Goal: Information Seeking & Learning: Learn about a topic

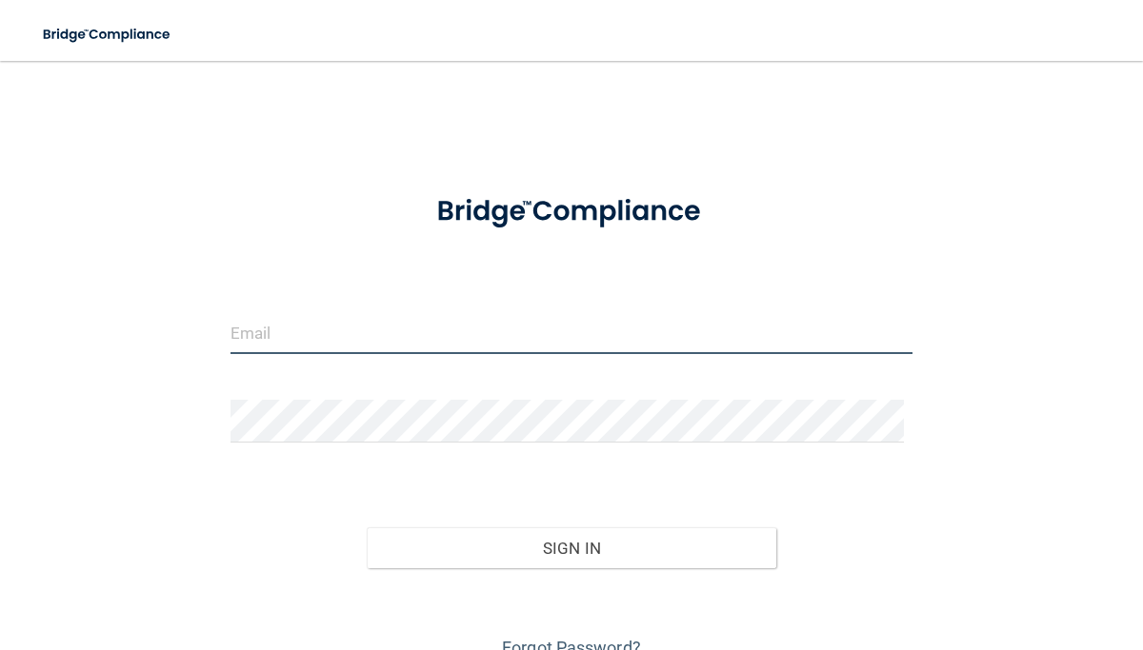
click at [315, 327] on input "email" at bounding box center [571, 332] width 683 height 43
type input "[EMAIL_ADDRESS][DOMAIN_NAME]"
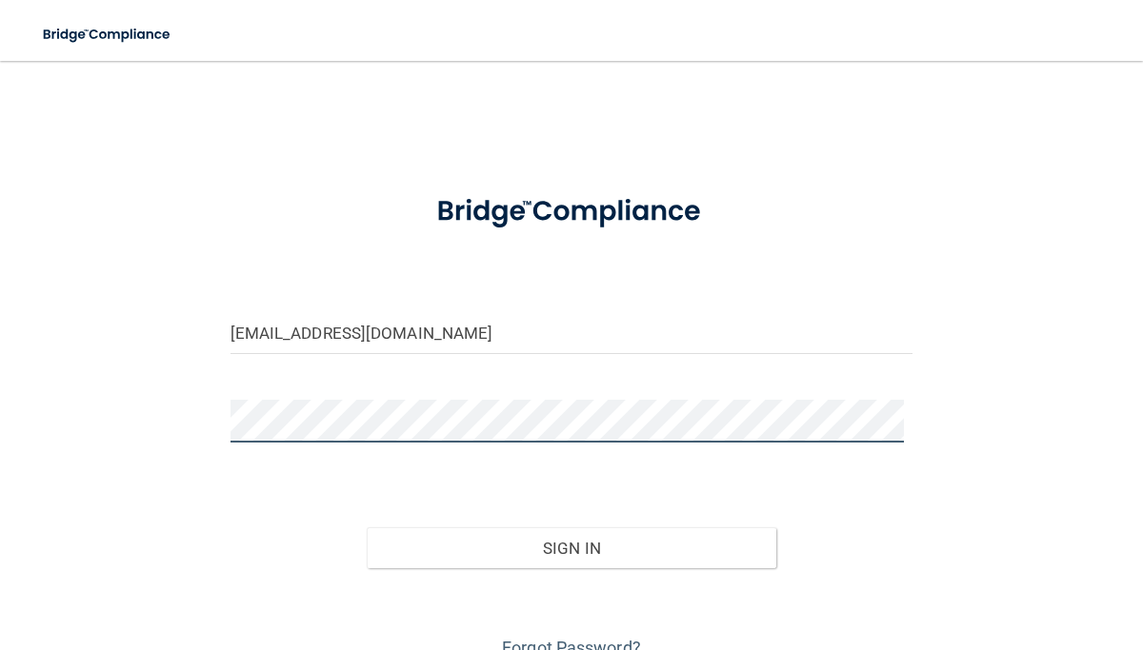
click at [367, 528] on button "Sign In" at bounding box center [571, 549] width 409 height 42
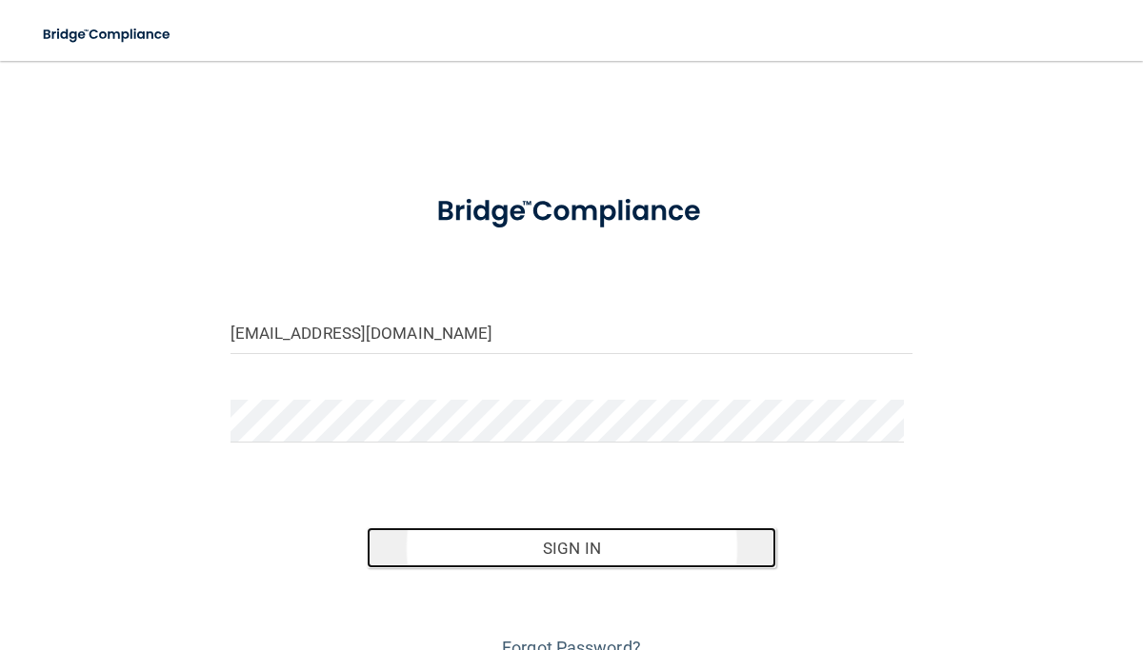
click at [542, 542] on button "Sign In" at bounding box center [571, 549] width 409 height 42
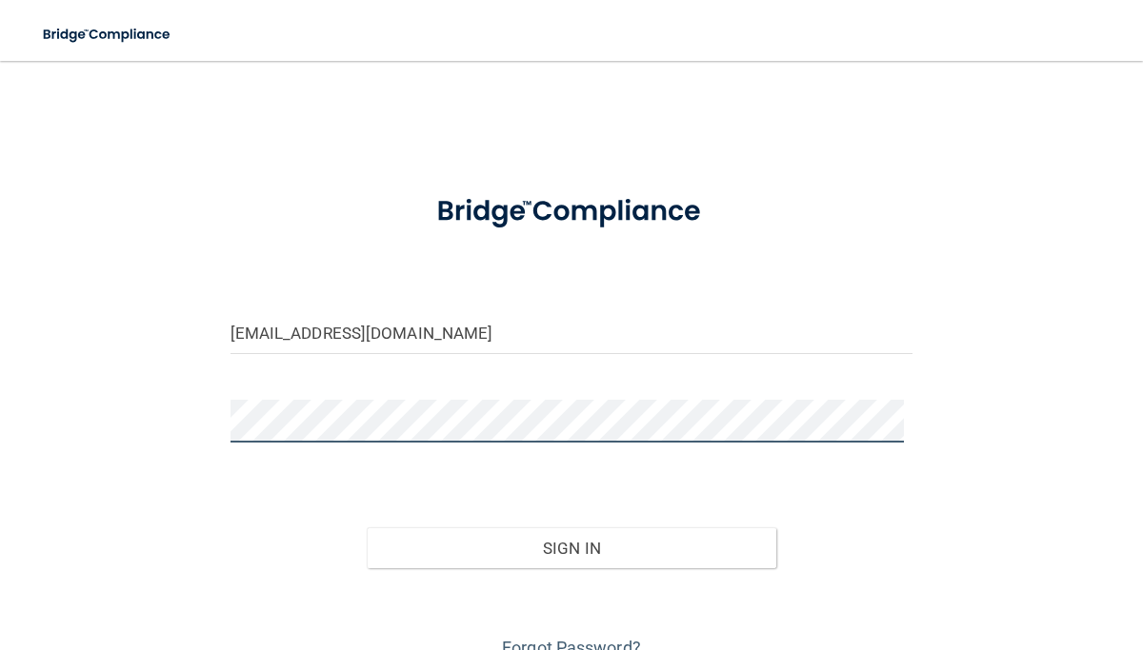
click at [367, 528] on button "Sign In" at bounding box center [571, 549] width 409 height 42
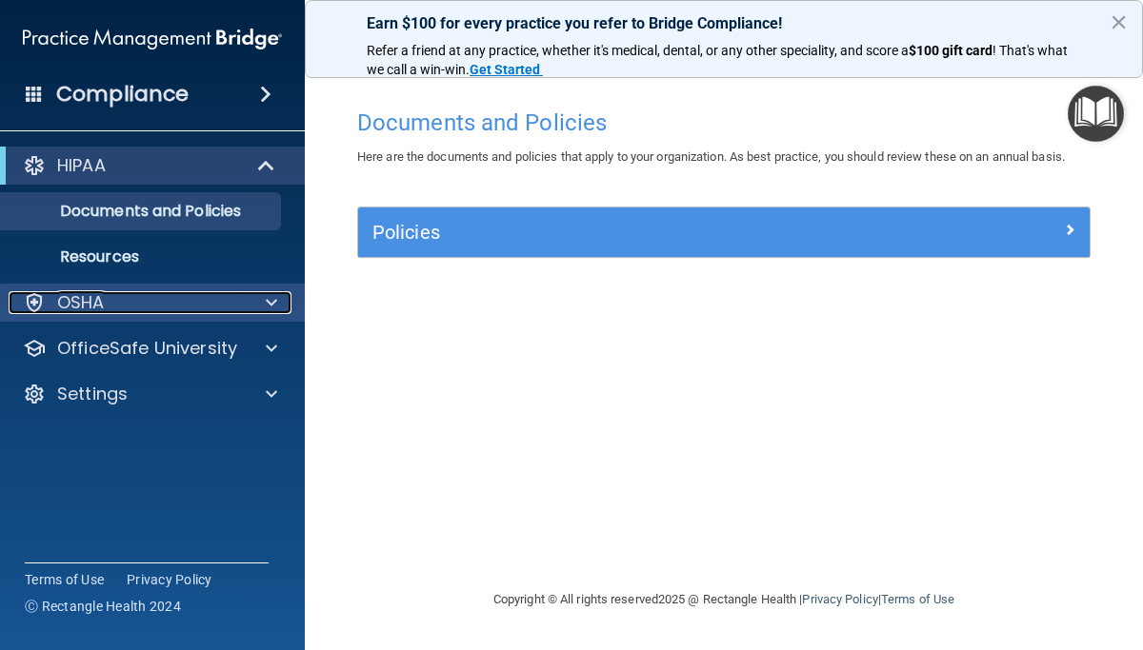
click at [136, 303] on div "OSHA" at bounding box center [127, 302] width 236 height 23
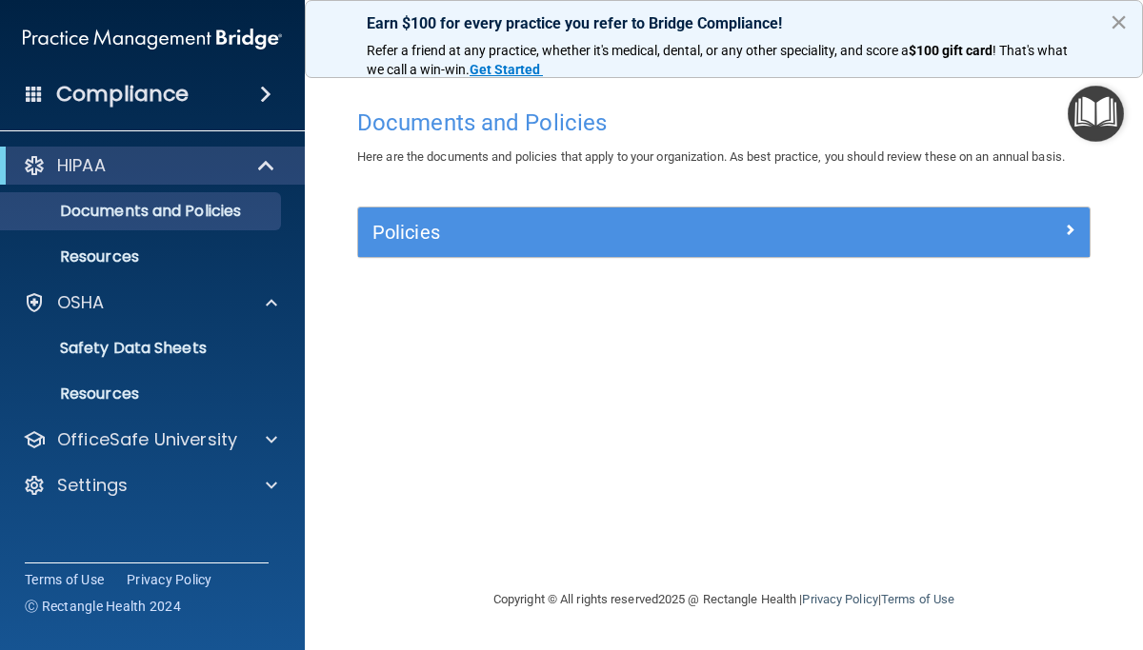
click at [1117, 24] on button "×" at bounding box center [1118, 22] width 18 height 30
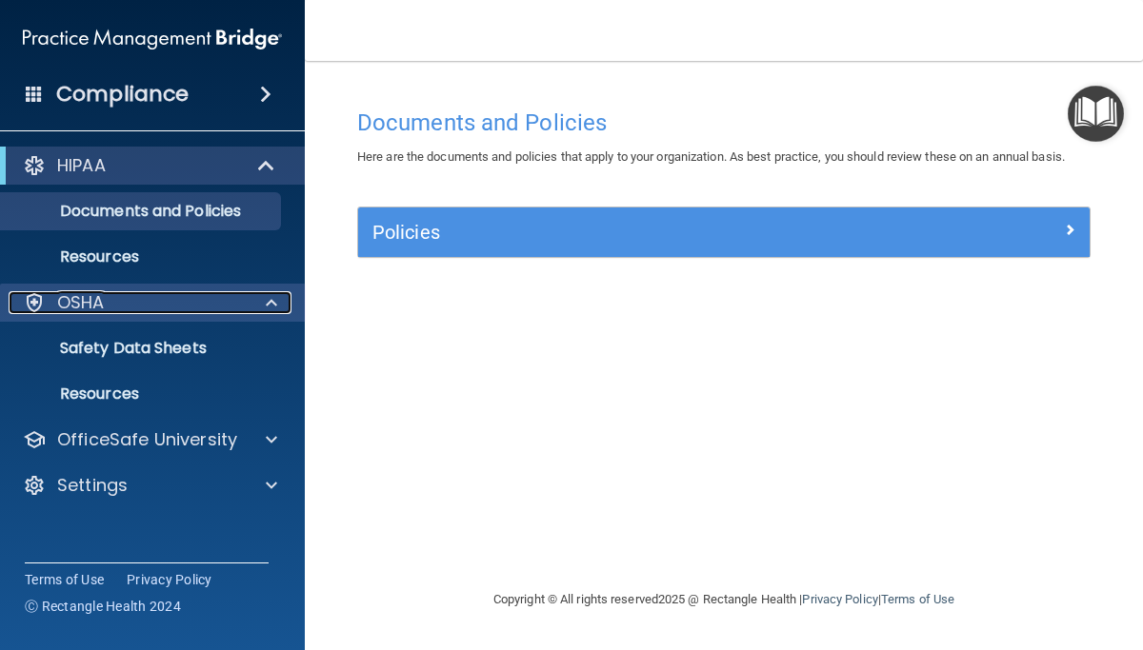
click at [92, 309] on p "OSHA" at bounding box center [81, 302] width 48 height 23
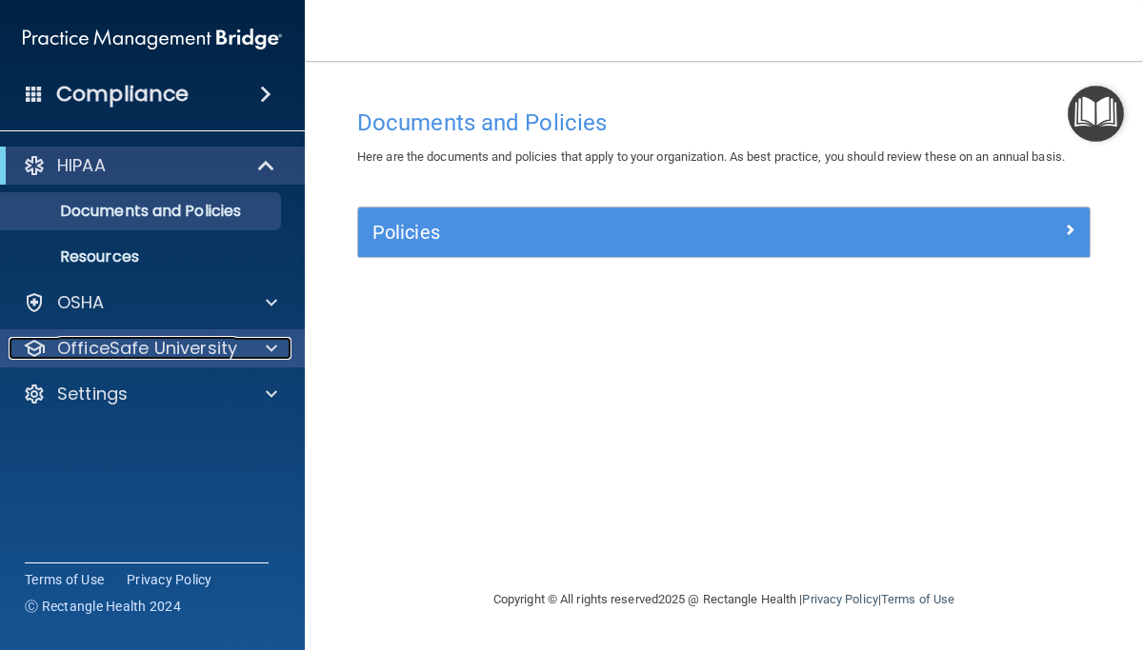
click at [74, 343] on p "OfficeSafe University" at bounding box center [147, 348] width 180 height 23
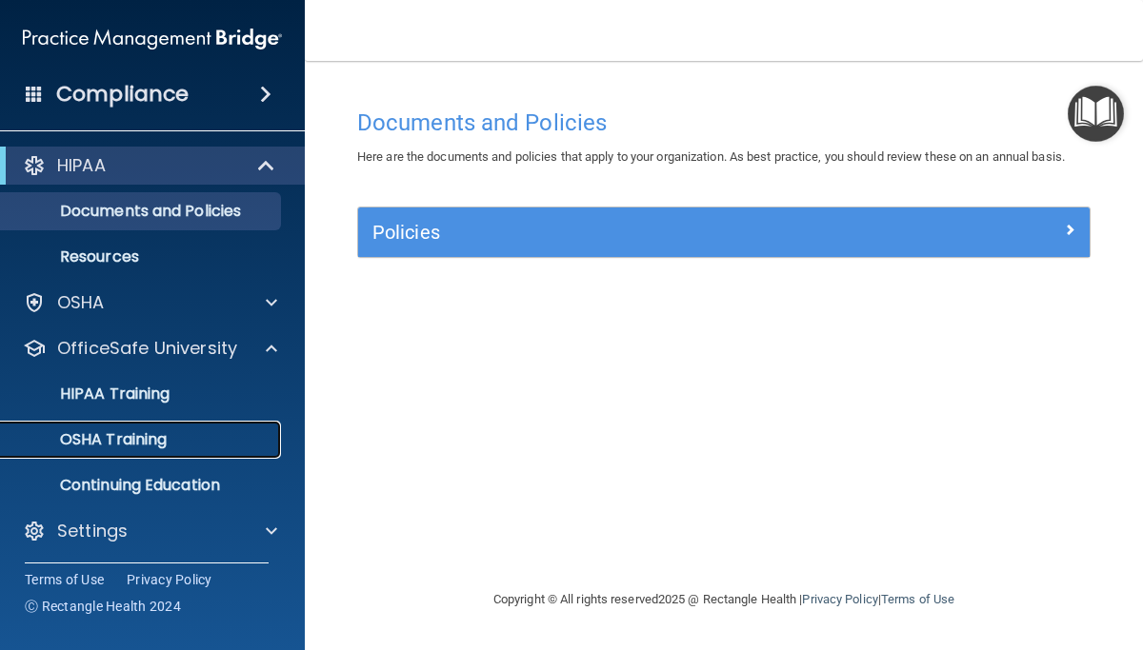
click at [117, 437] on p "OSHA Training" at bounding box center [89, 439] width 154 height 19
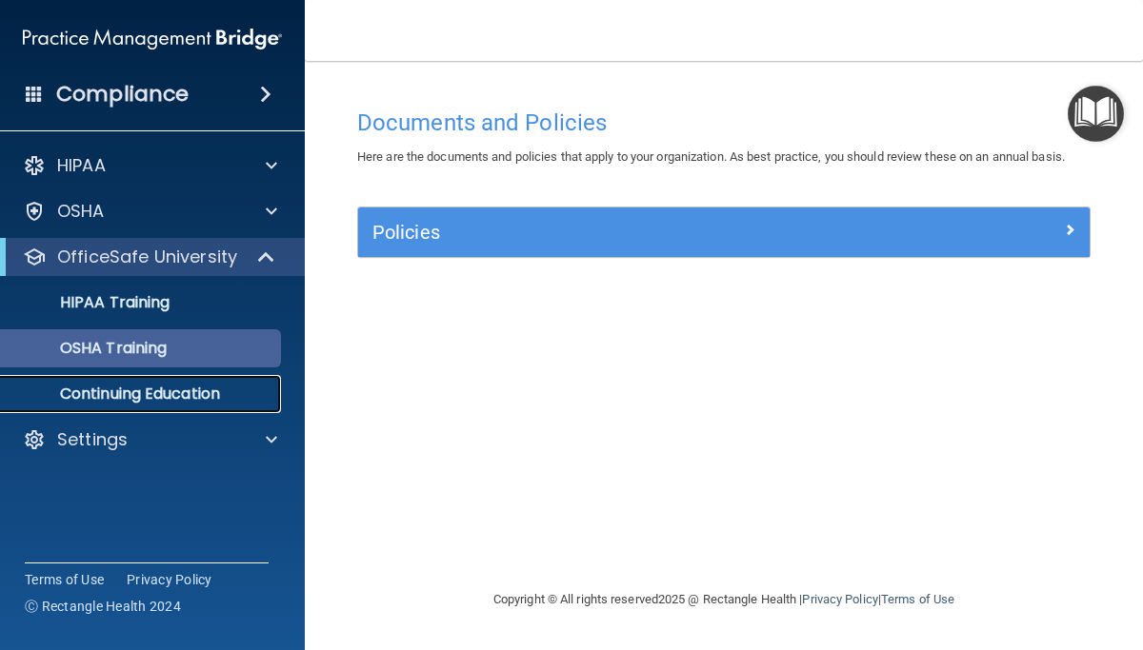
click at [117, 437] on div "HIPAA Documents and Policies Report an Incident Business Associates Emergency P…" at bounding box center [153, 306] width 306 height 335
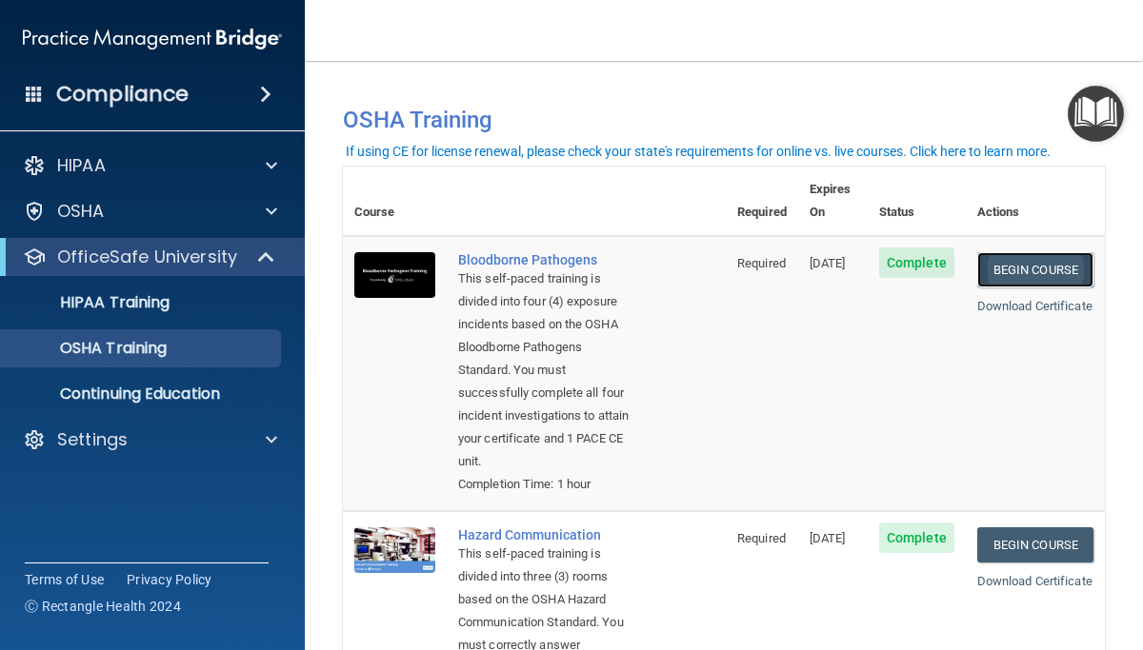
click at [1008, 252] on link "Begin Course" at bounding box center [1035, 269] width 116 height 35
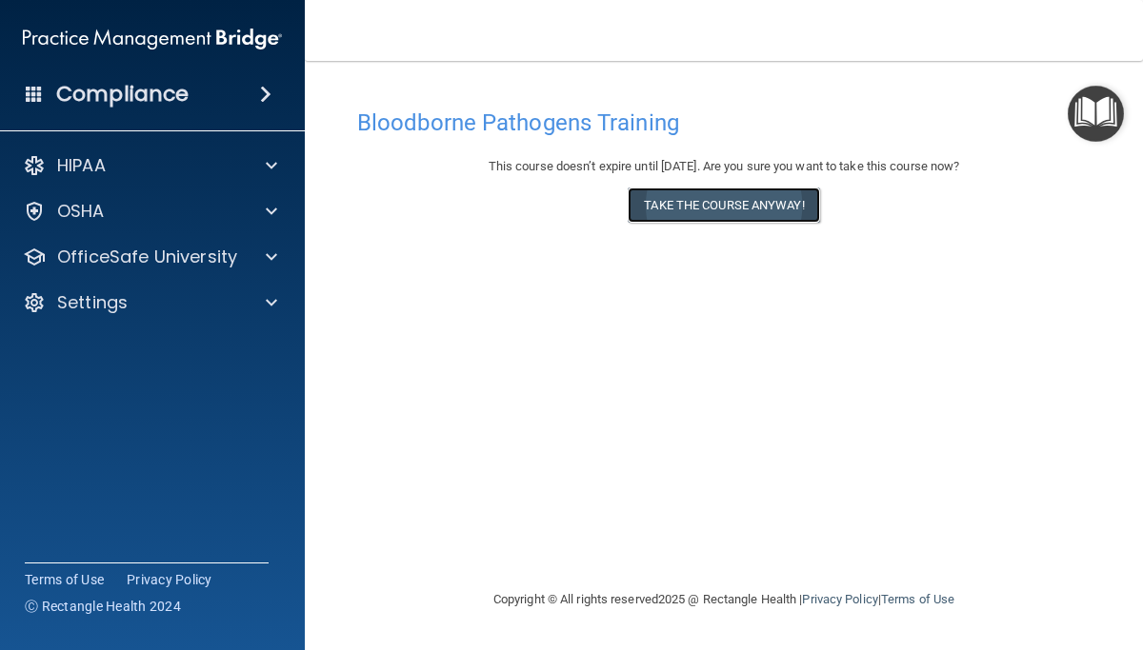
click at [707, 208] on button "Take the course anyway!" at bounding box center [723, 205] width 191 height 35
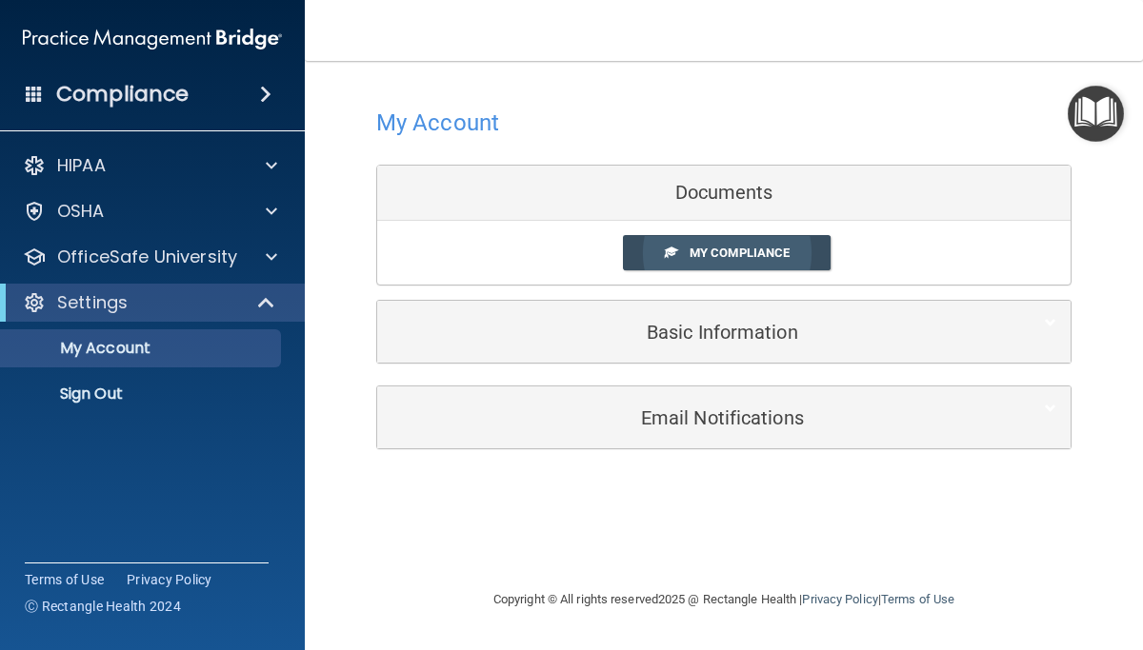
click at [716, 250] on span "My Compliance" at bounding box center [739, 253] width 100 height 14
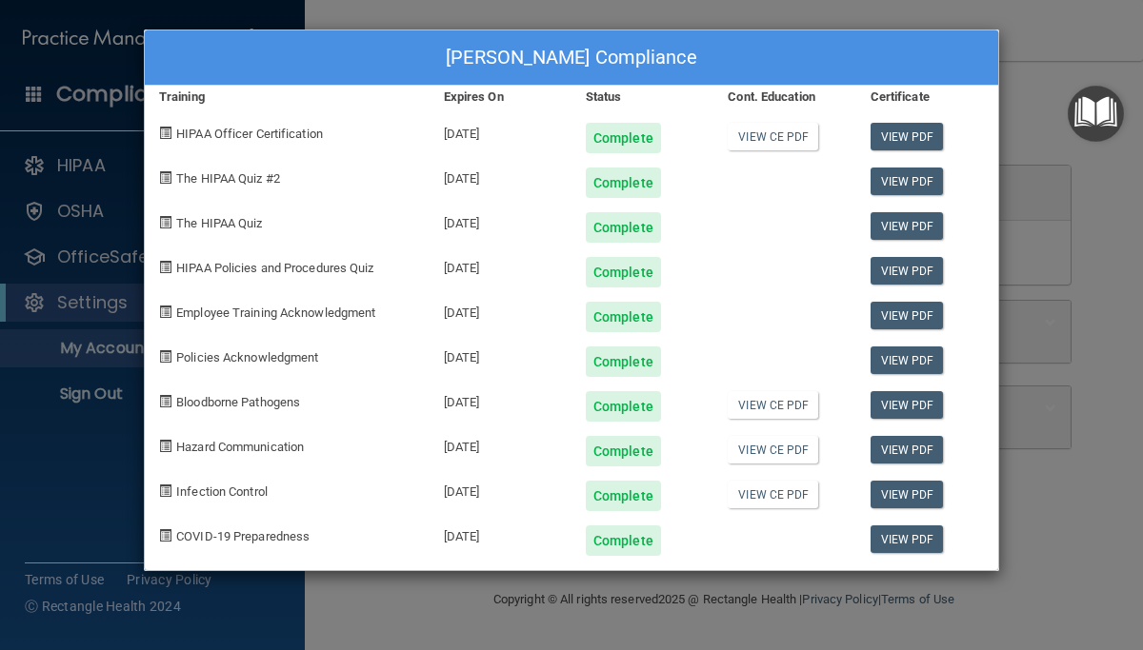
click at [92, 169] on div "Shelly M Hoeykens's Compliance Training Expires On Status Cont. Education Certi…" at bounding box center [571, 325] width 1143 height 650
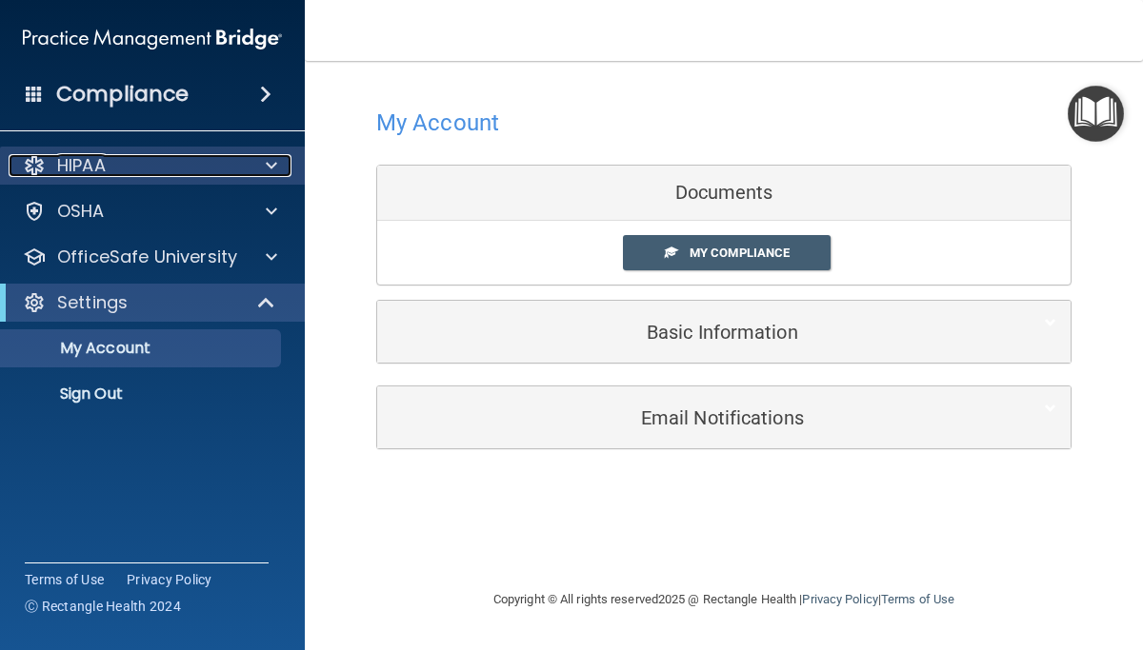
click at [106, 167] on p "HIPAA" at bounding box center [81, 165] width 49 height 23
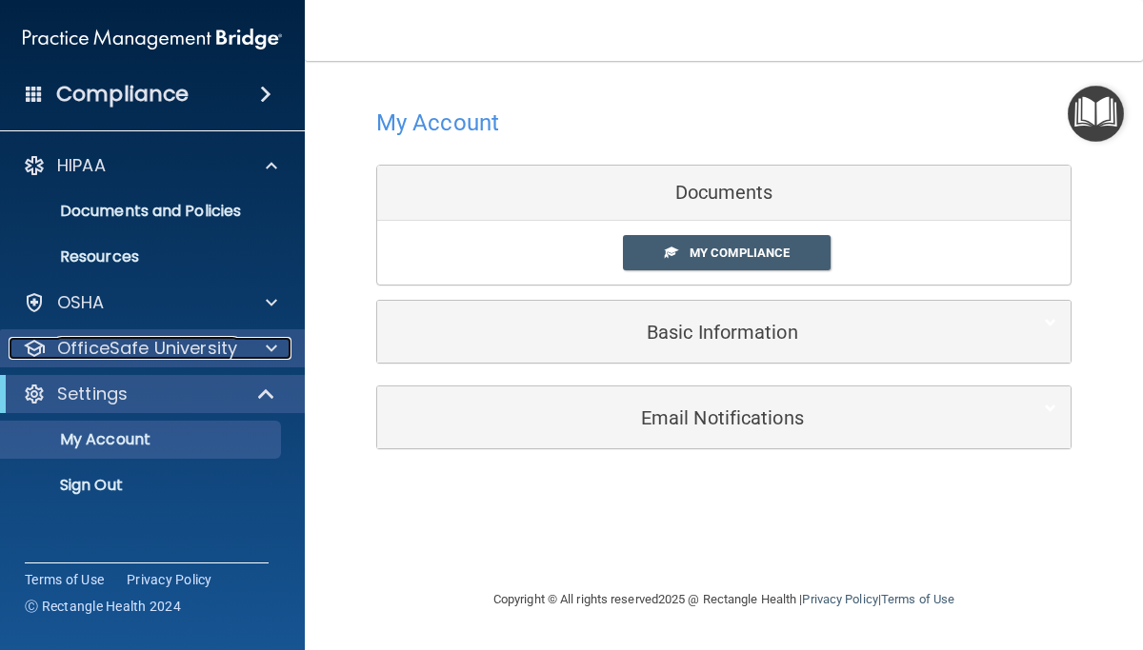
click at [169, 352] on p "OfficeSafe University" at bounding box center [147, 348] width 180 height 23
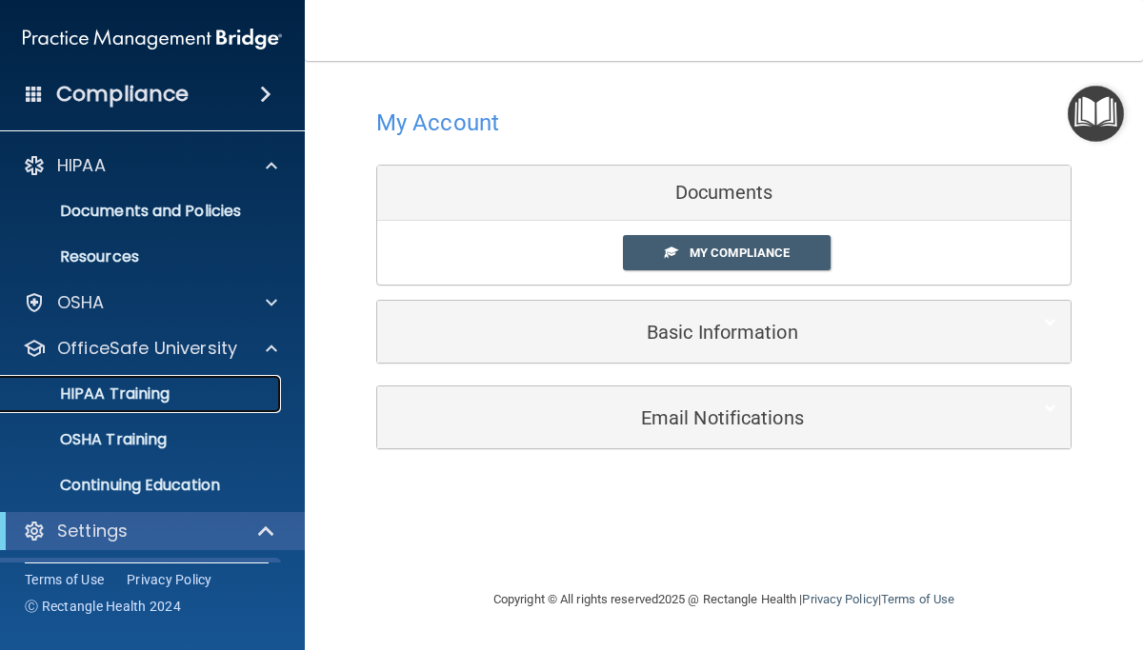
click at [155, 391] on p "HIPAA Training" at bounding box center [90, 394] width 157 height 19
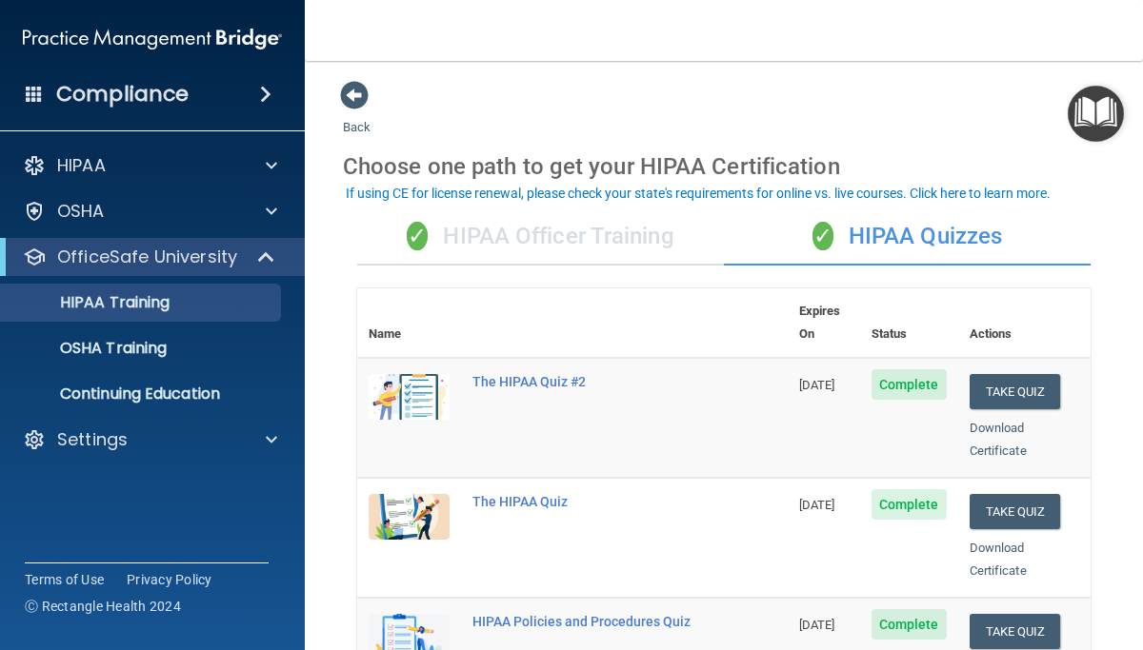
click at [494, 229] on div "✓ HIPAA Officer Training" at bounding box center [540, 237] width 367 height 57
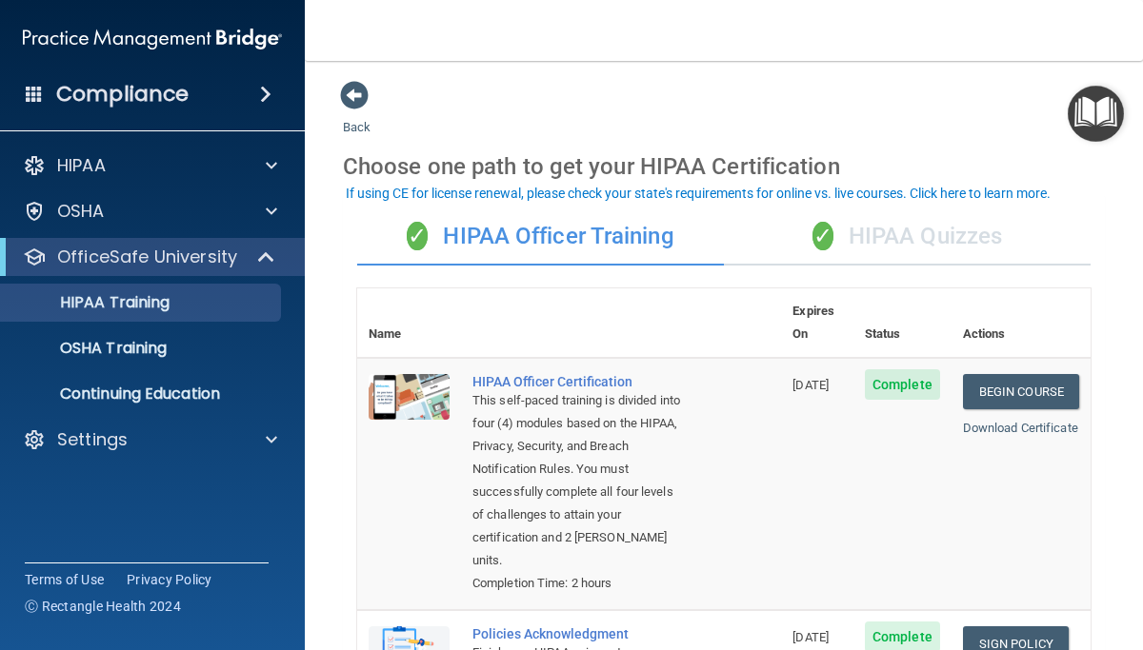
click at [716, 216] on div "✓ HIPAA Officer Training" at bounding box center [540, 237] width 367 height 57
click at [1017, 374] on link "Begin Course" at bounding box center [1021, 391] width 116 height 35
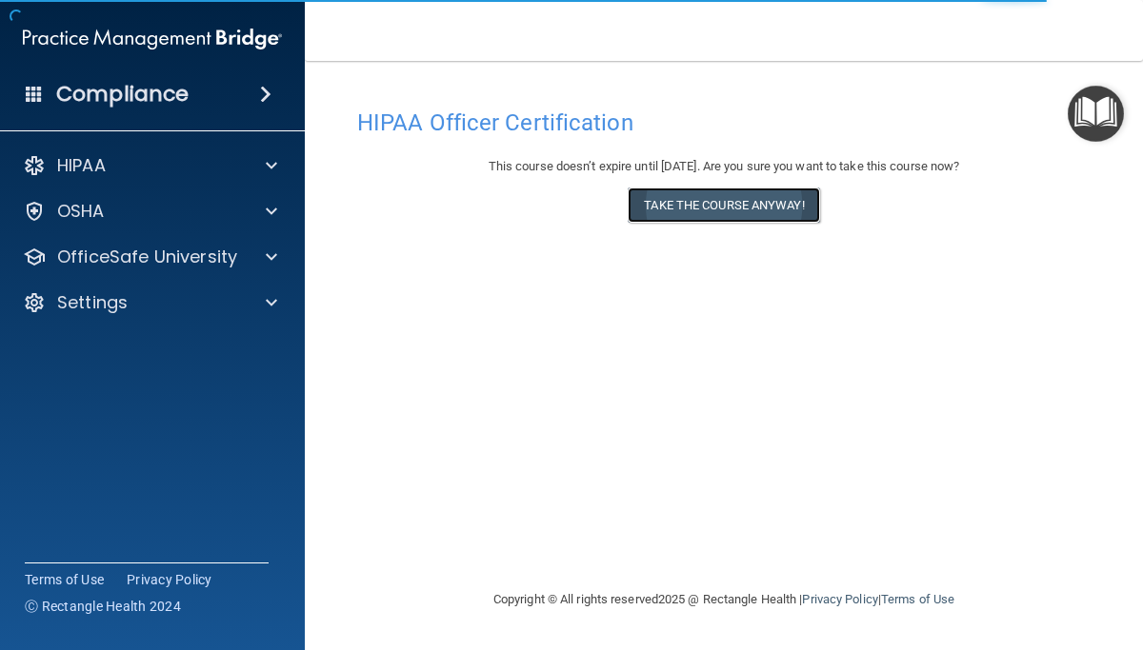
click at [735, 207] on button "Take the course anyway!" at bounding box center [723, 205] width 191 height 35
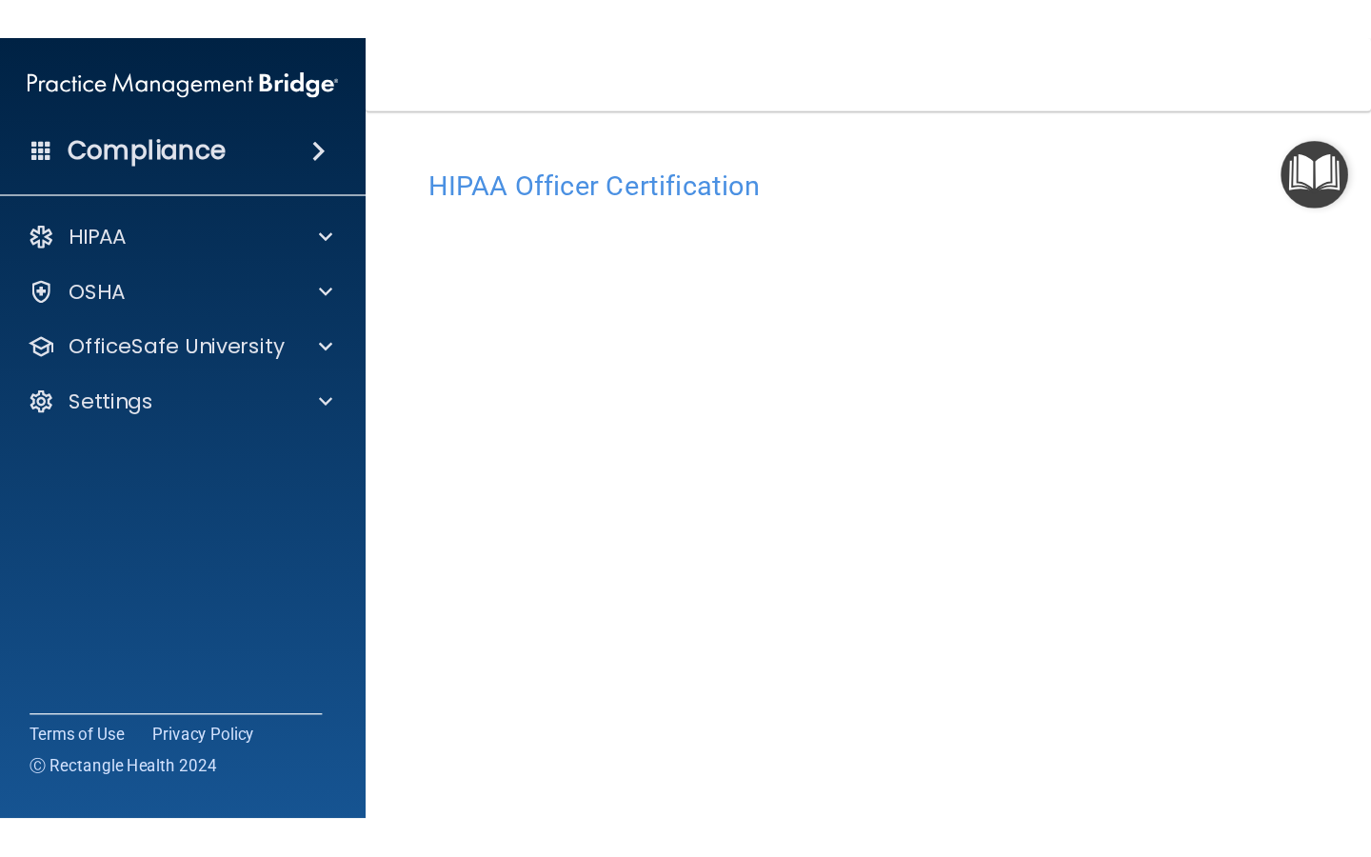
scroll to position [50, 0]
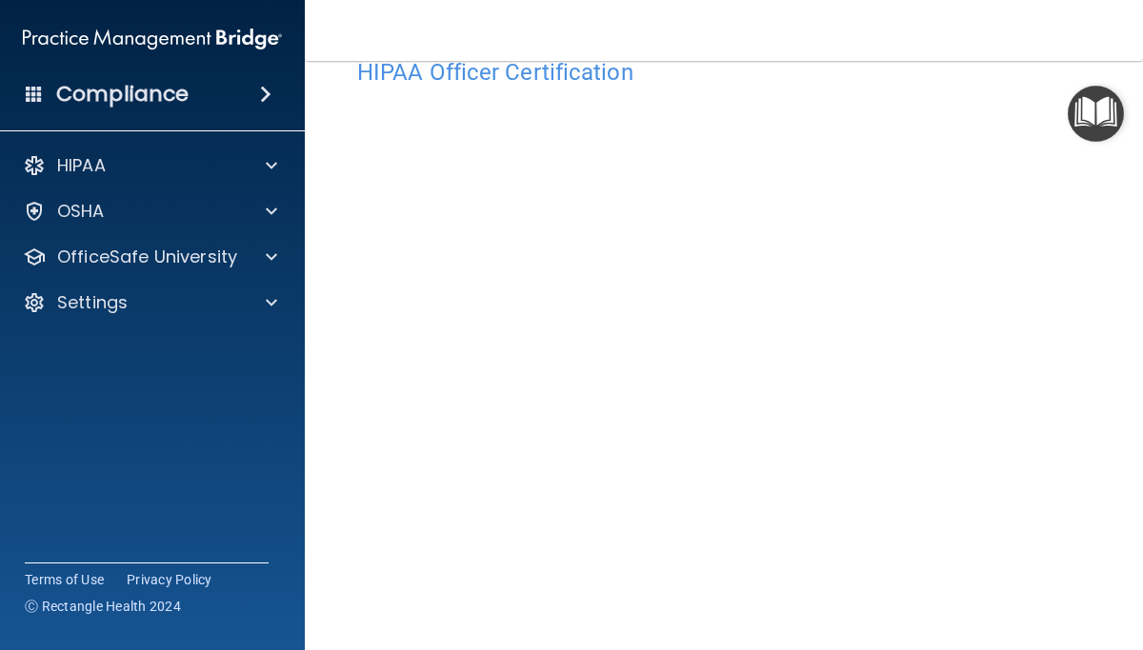
click at [749, 33] on nav "Toggle navigation [PERSON_NAME] [EMAIL_ADDRESS][DOMAIN_NAME] Manage My Enterpri…" at bounding box center [724, 30] width 838 height 61
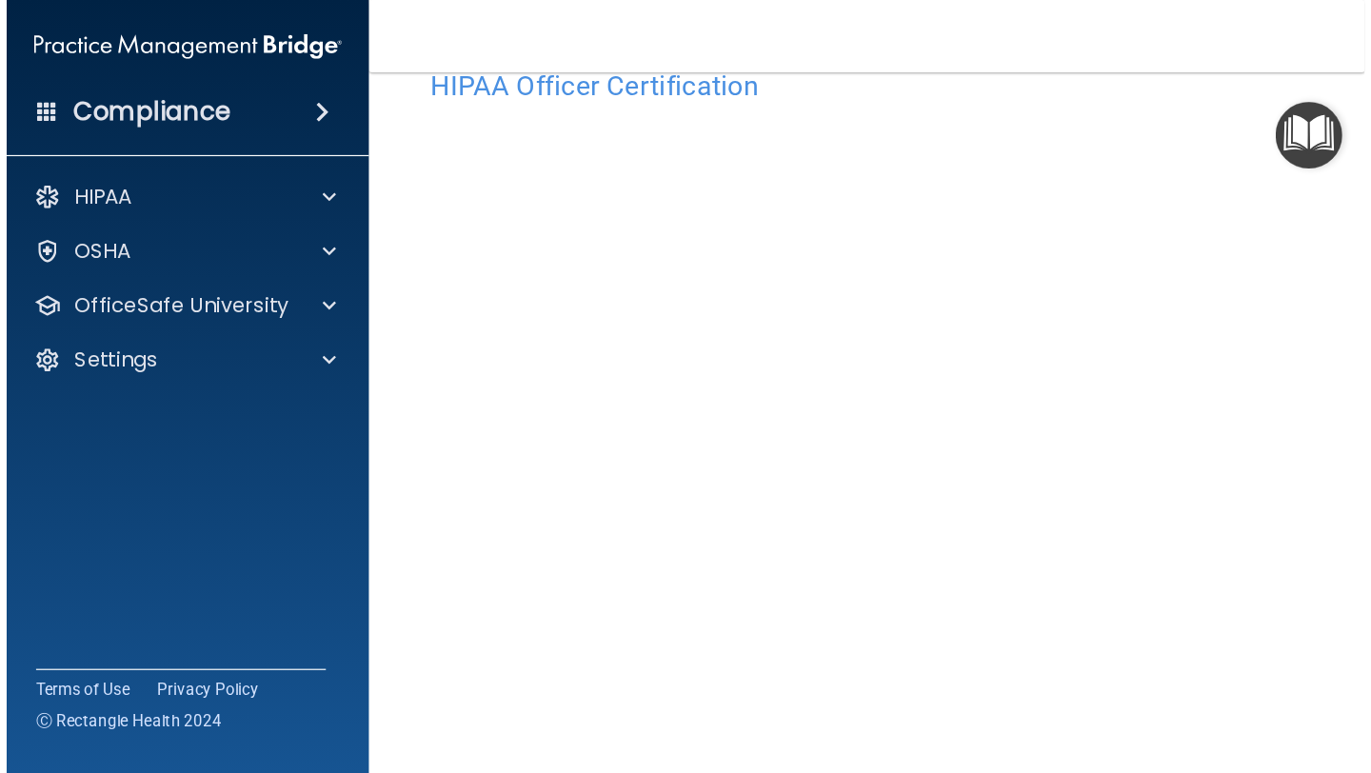
scroll to position [0, 0]
